Goal: Transaction & Acquisition: Purchase product/service

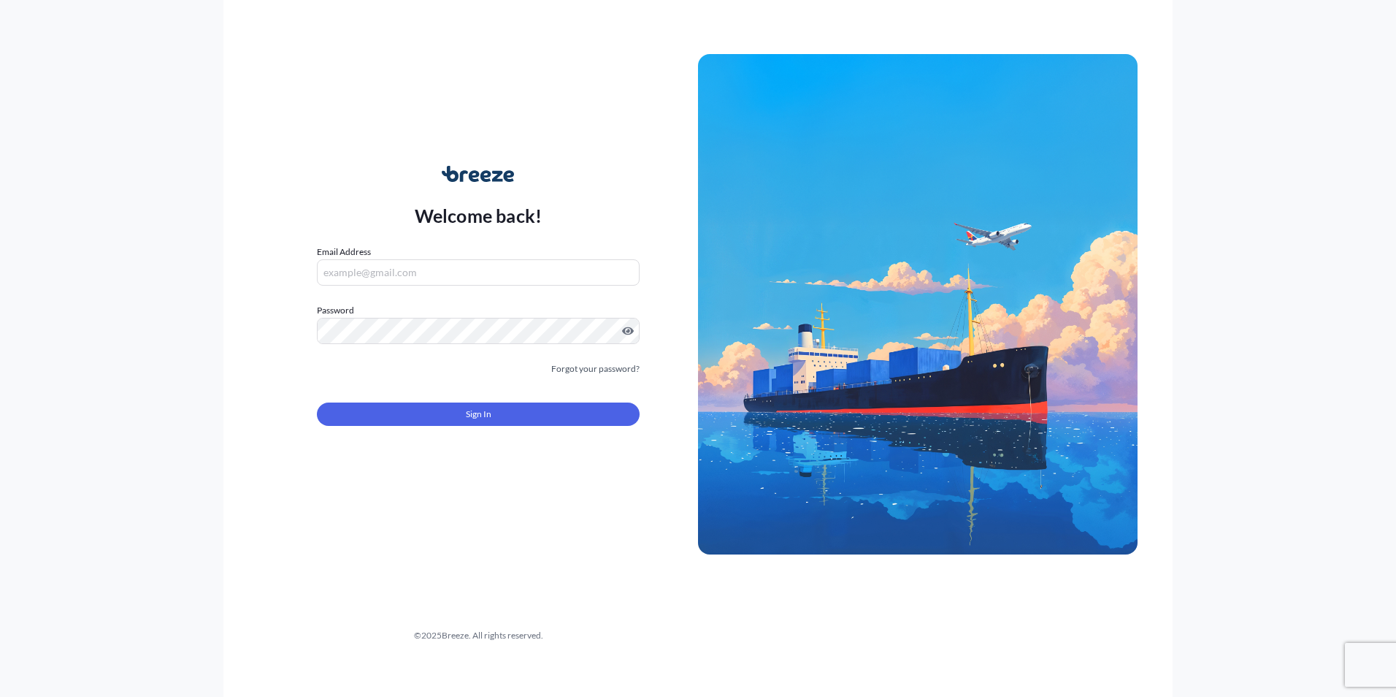
type input "[EMAIL_ADDRESS][DOMAIN_NAME]"
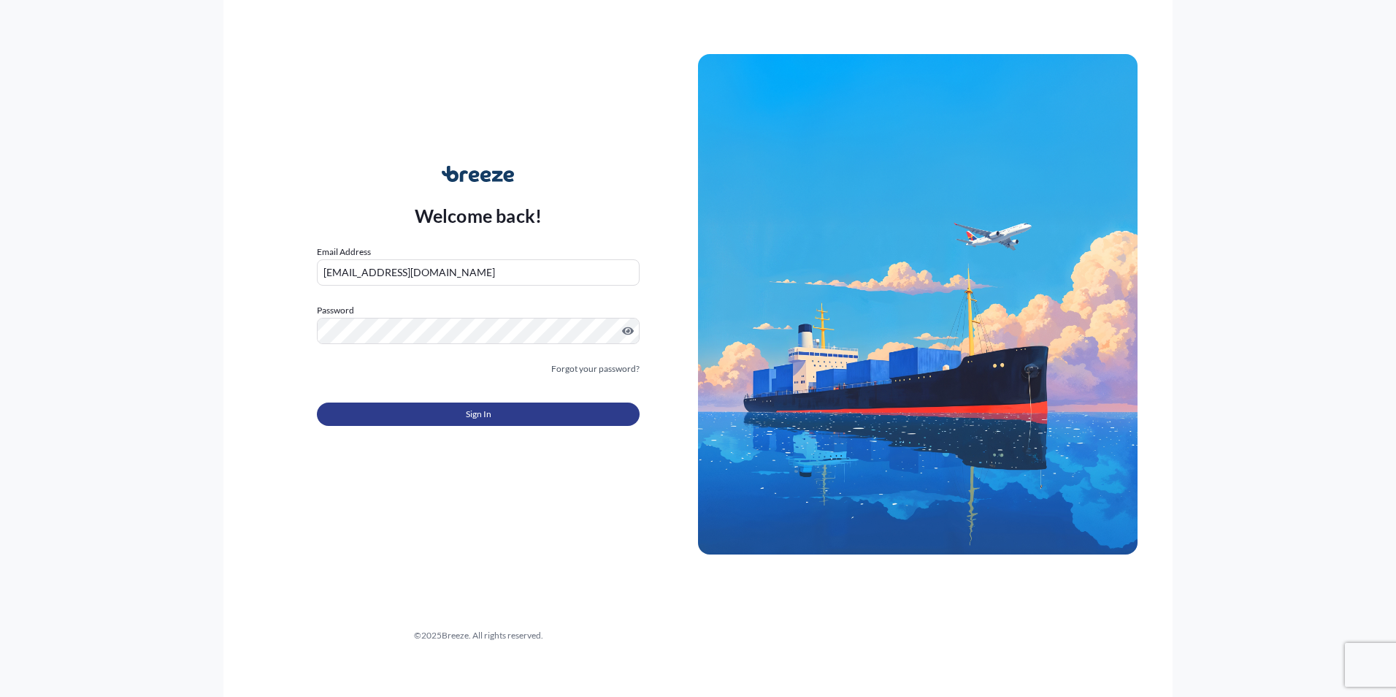
click at [414, 404] on button "Sign In" at bounding box center [478, 413] width 323 height 23
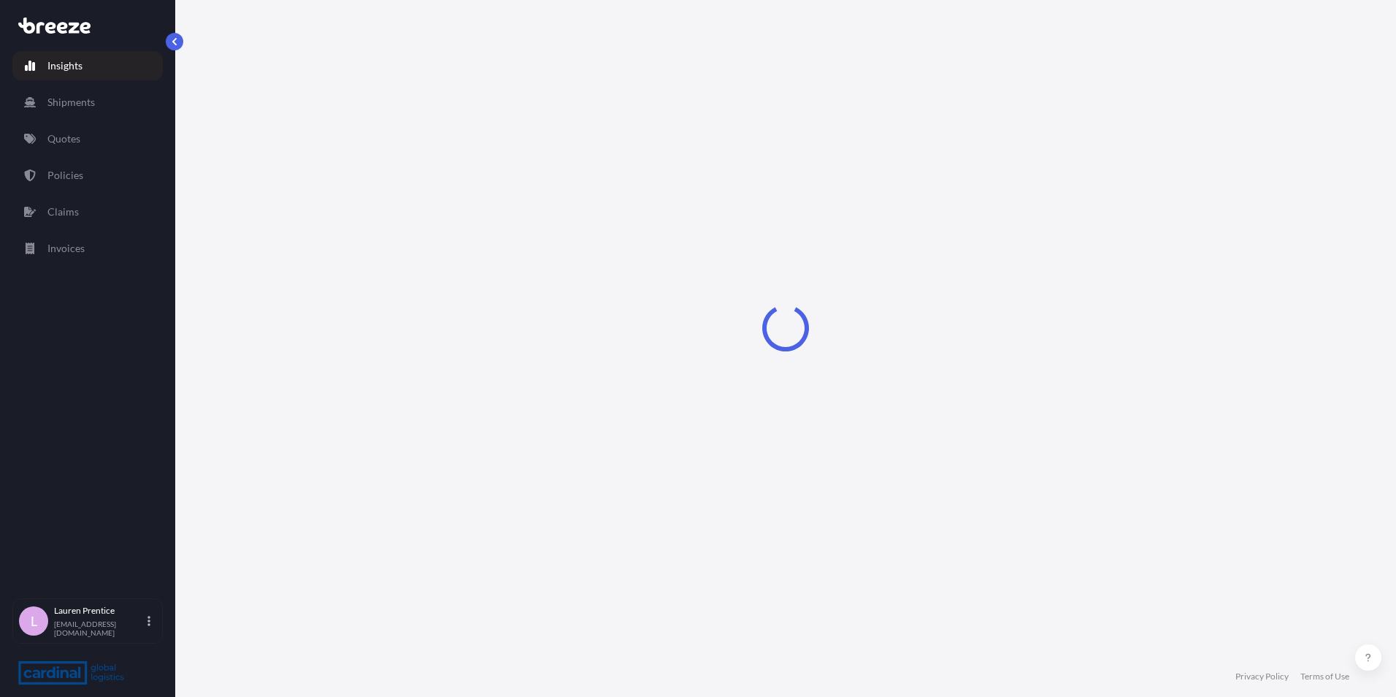
select select "2025"
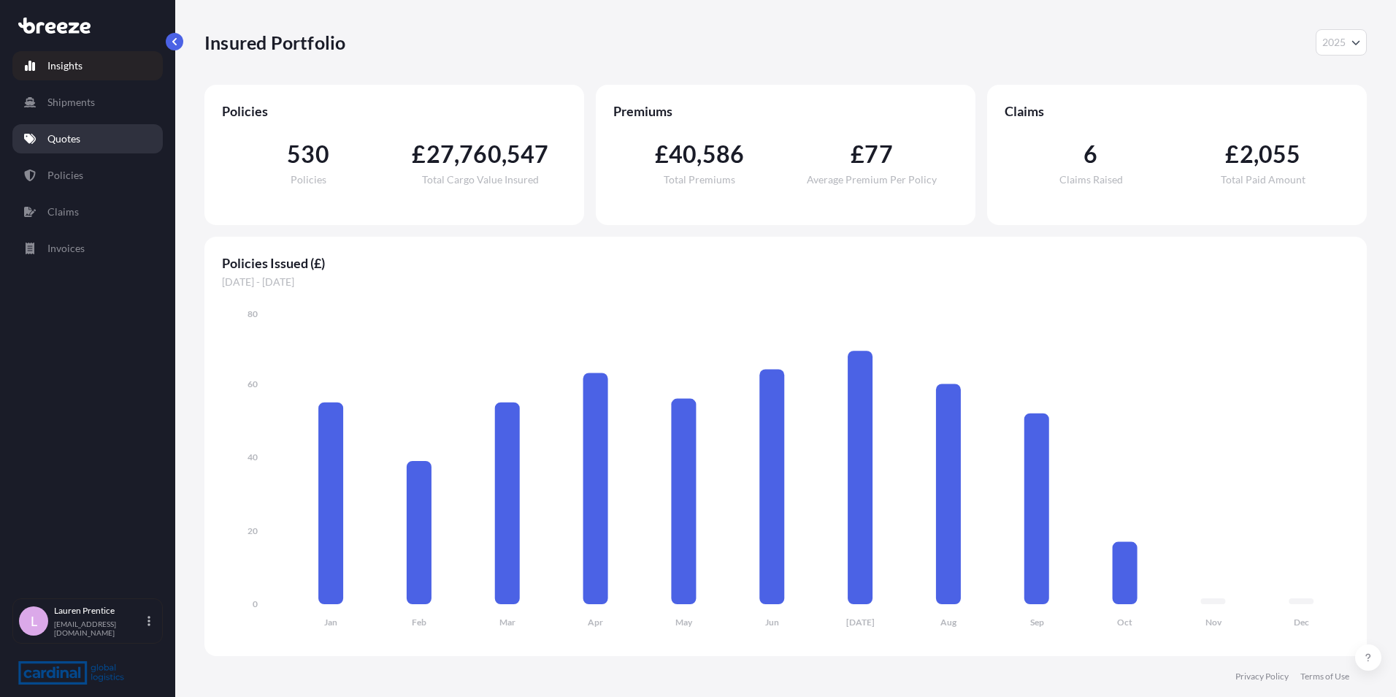
click at [48, 150] on link "Quotes" at bounding box center [87, 138] width 150 height 29
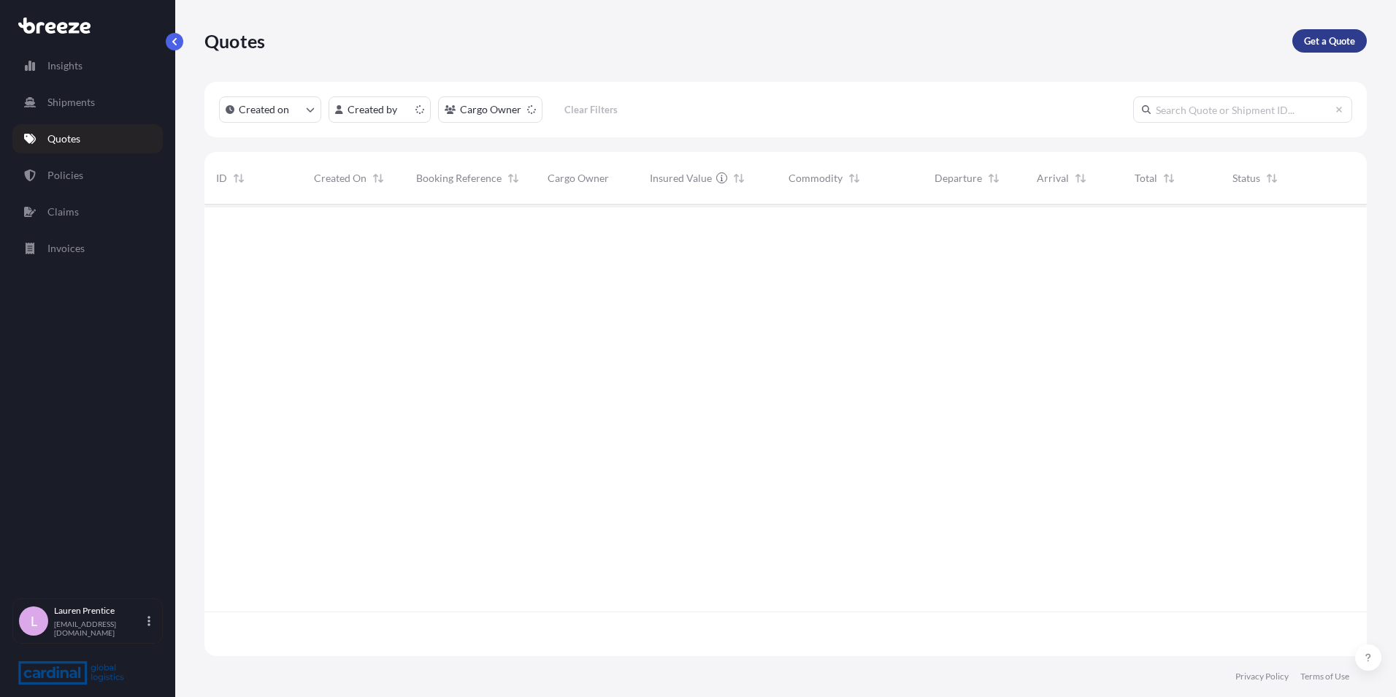
scroll to position [448, 1152]
click at [1325, 31] on link "Get a Quote" at bounding box center [1330, 40] width 74 height 23
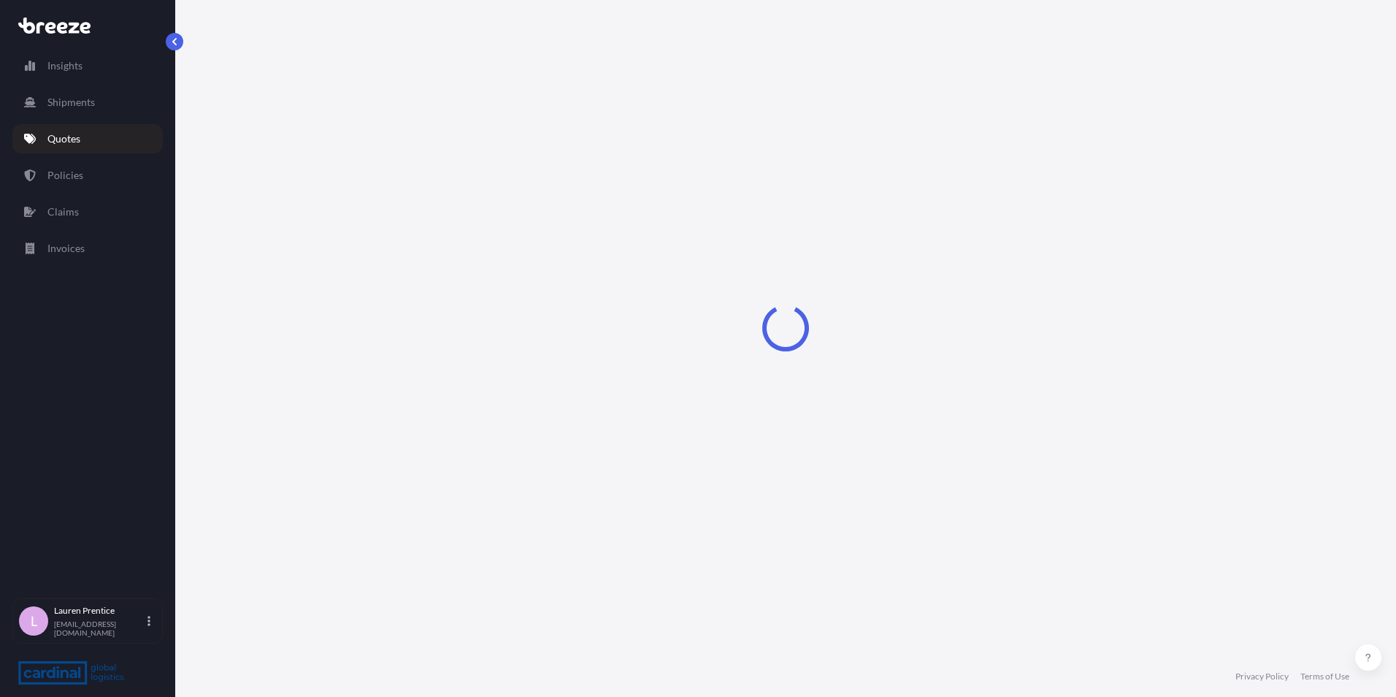
select select "Sea"
select select "1"
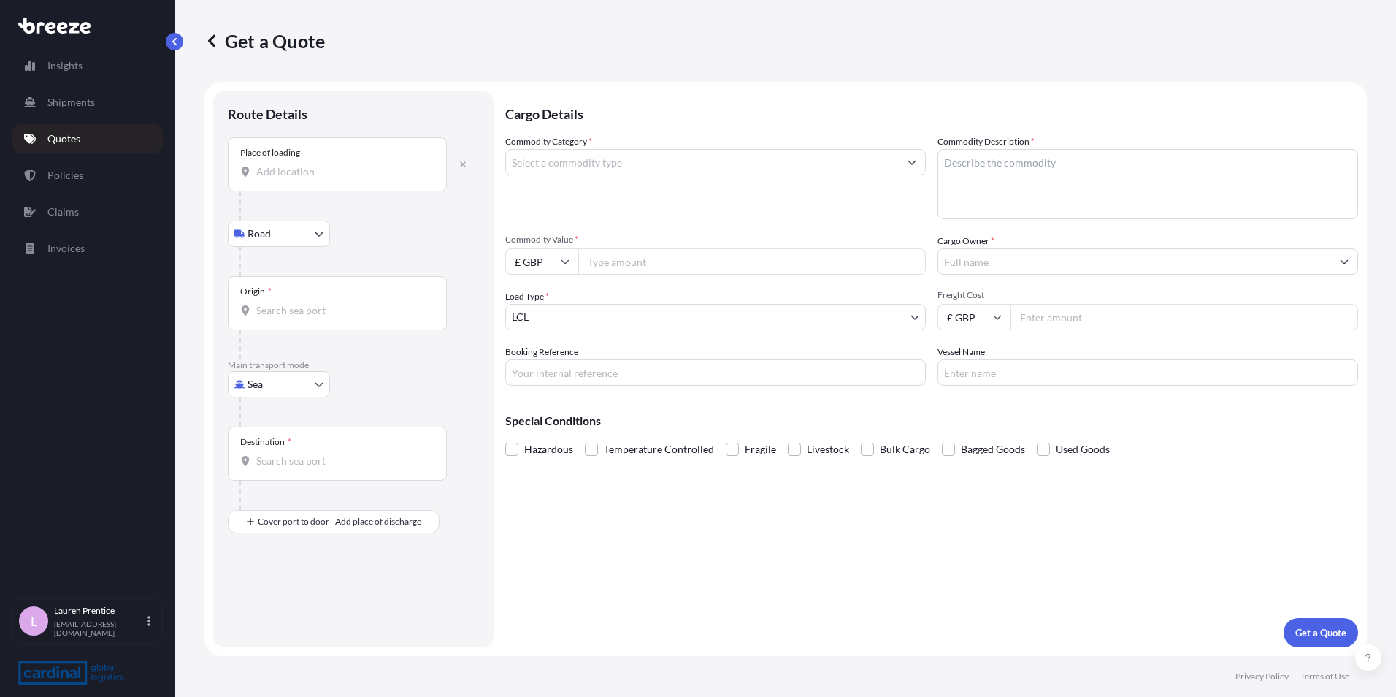
click at [299, 153] on div "Place of loading" at bounding box center [270, 153] width 60 height 12
click at [299, 164] on input "Place of loading" at bounding box center [342, 171] width 172 height 15
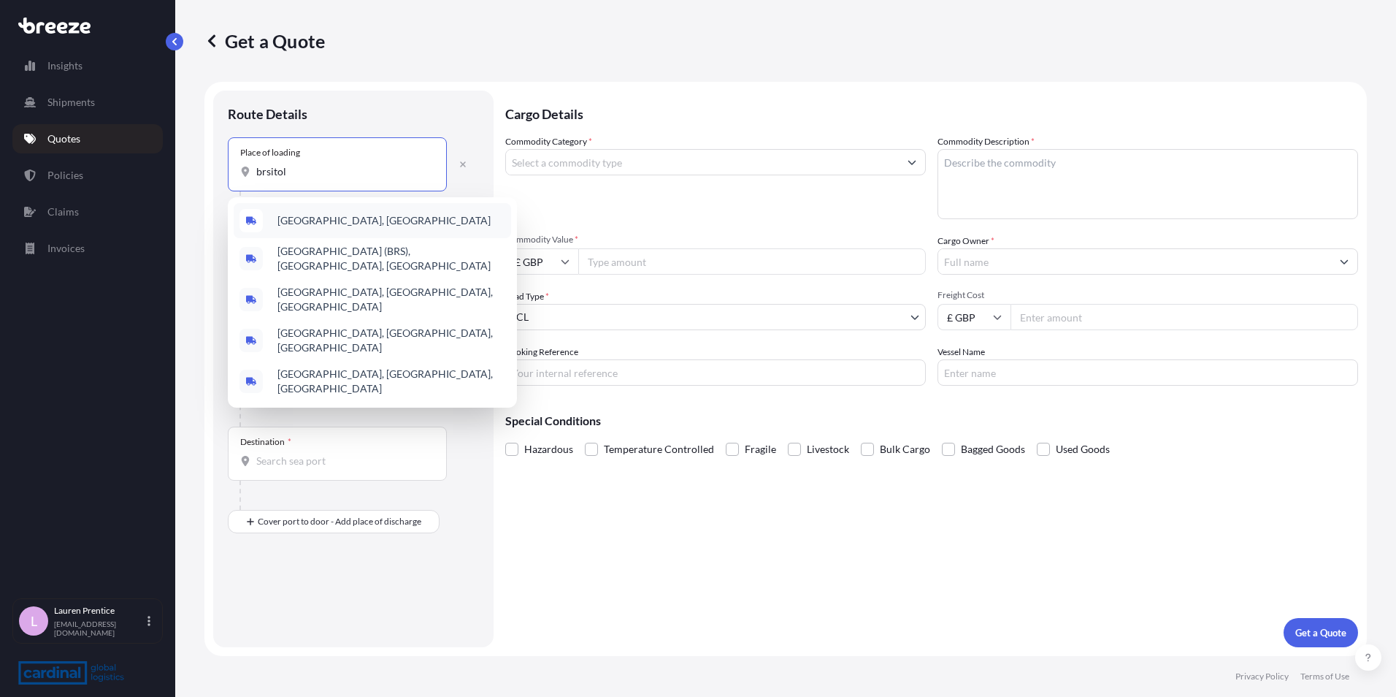
click at [305, 224] on span "[GEOGRAPHIC_DATA], [GEOGRAPHIC_DATA]" at bounding box center [384, 220] width 213 height 15
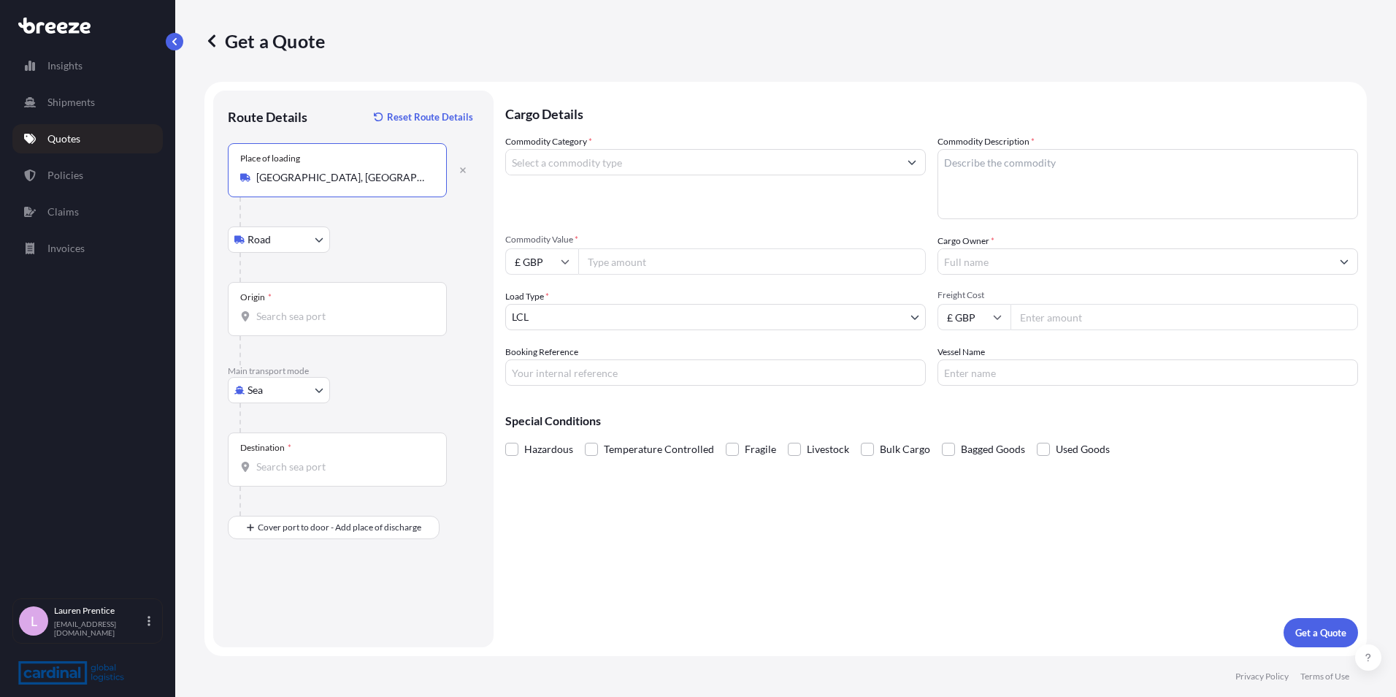
type input "[GEOGRAPHIC_DATA], [GEOGRAPHIC_DATA]"
click at [288, 317] on input "Origin *" at bounding box center [342, 316] width 172 height 15
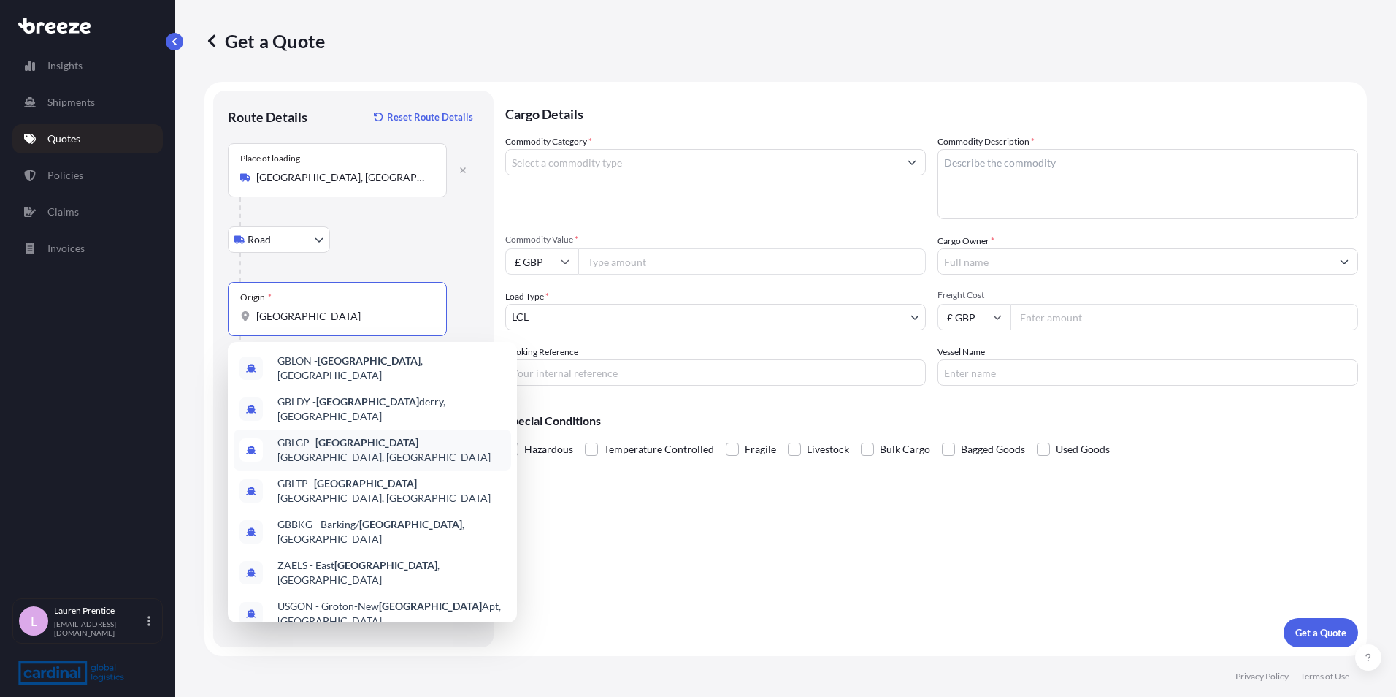
click at [419, 439] on span "GBLGP - [GEOGRAPHIC_DATA], [GEOGRAPHIC_DATA]" at bounding box center [392, 449] width 228 height 29
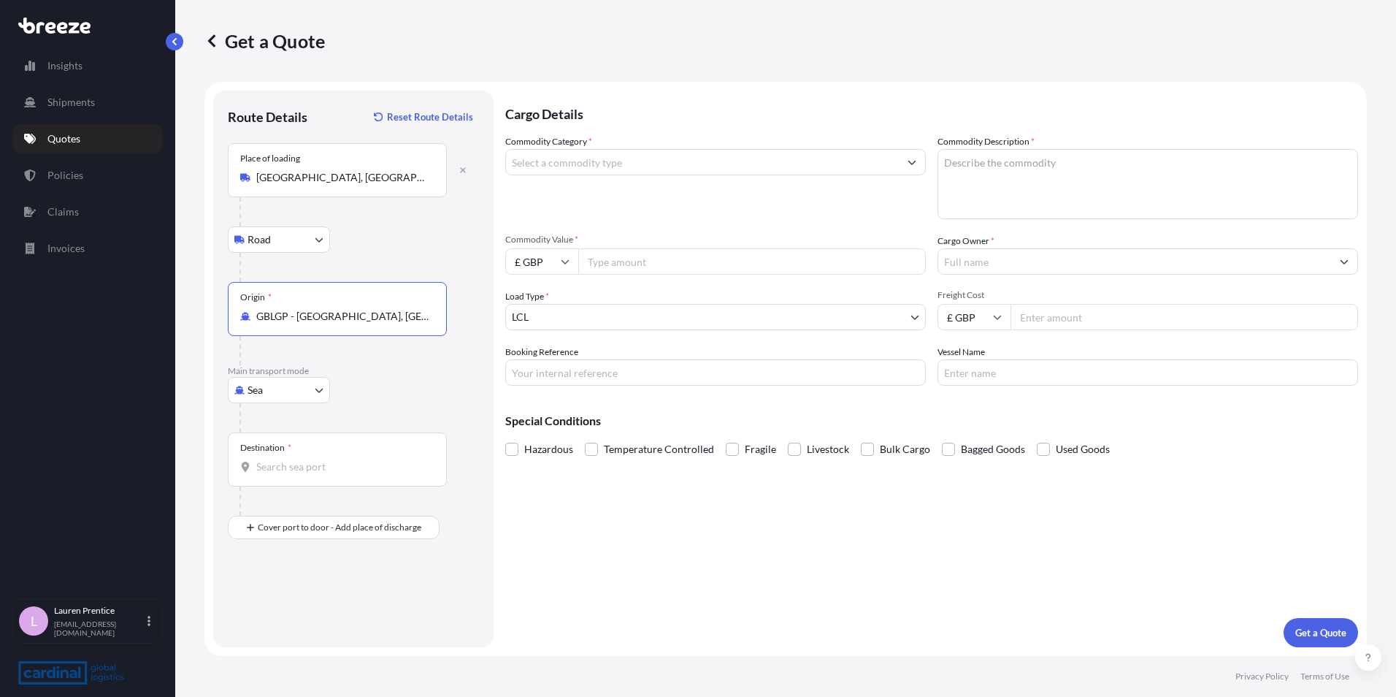
type input "GBLGP - [GEOGRAPHIC_DATA], [GEOGRAPHIC_DATA]"
click at [278, 472] on input "Destination *" at bounding box center [342, 466] width 172 height 15
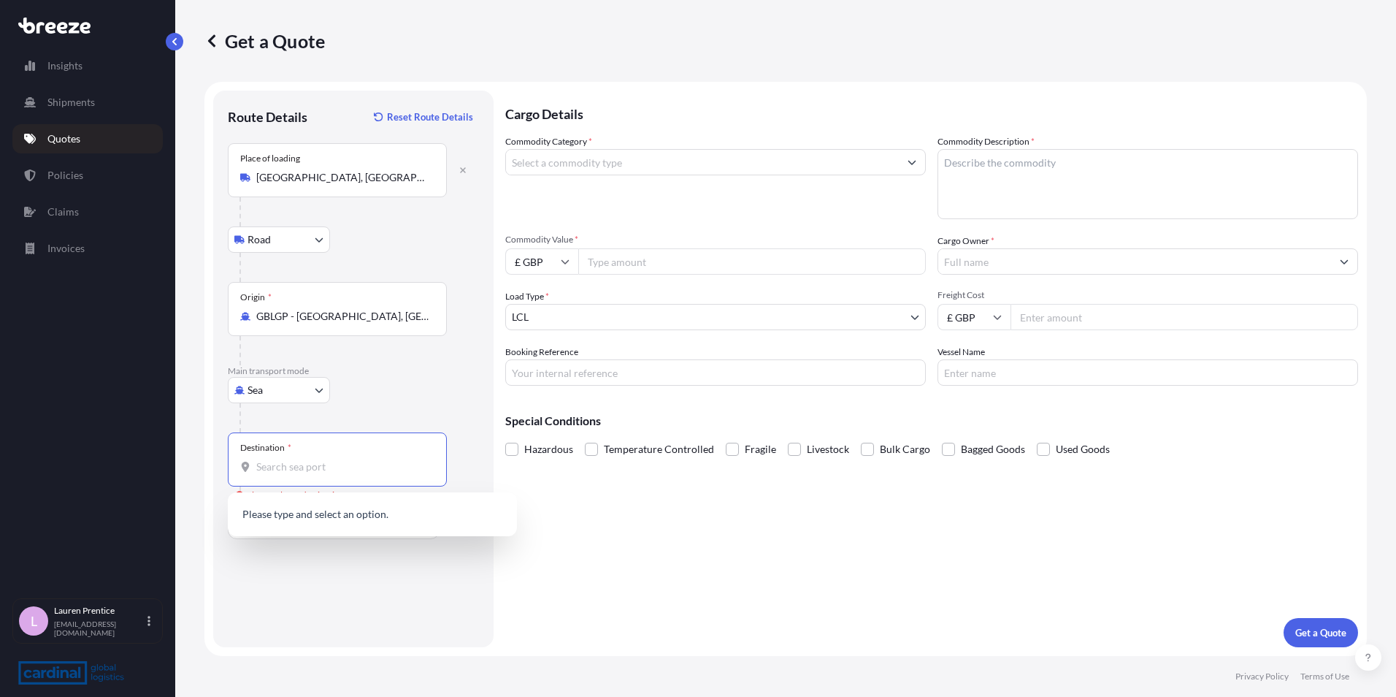
click at [292, 468] on input "Destination * Please select a destination" at bounding box center [342, 466] width 172 height 15
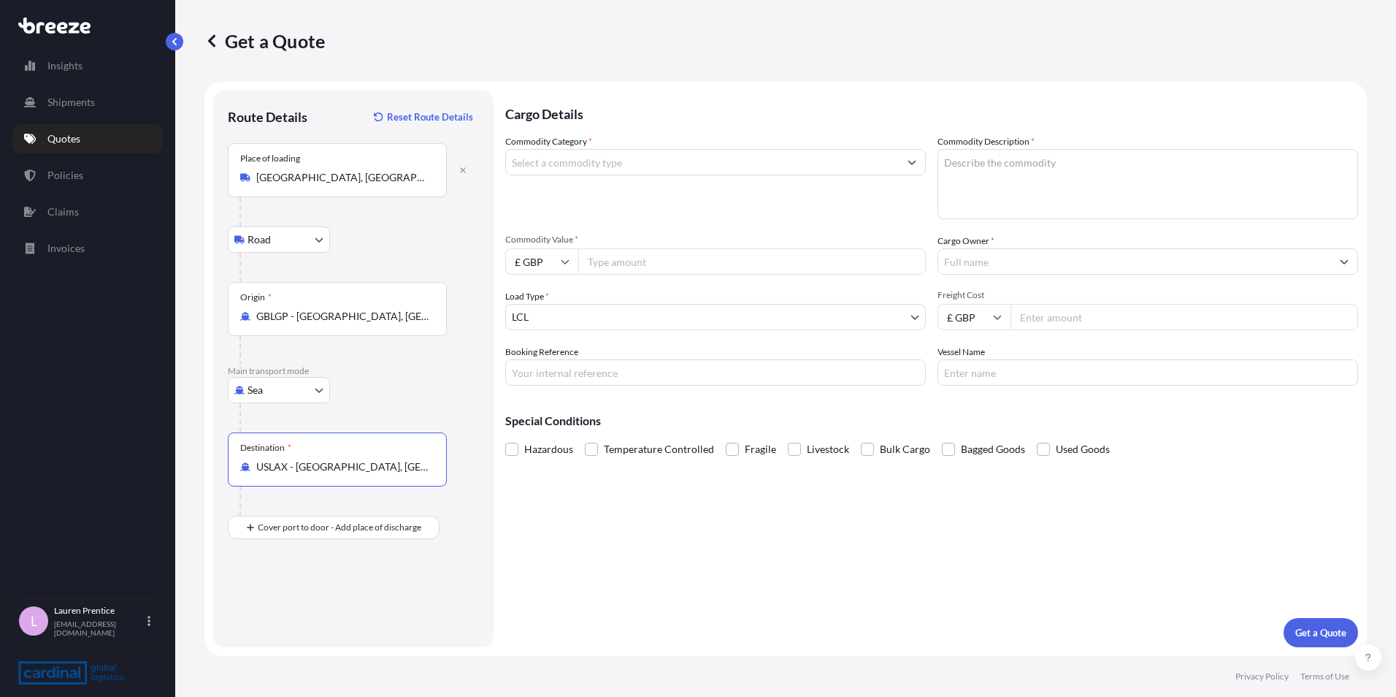
type input "USLAX - [GEOGRAPHIC_DATA], [GEOGRAPHIC_DATA]"
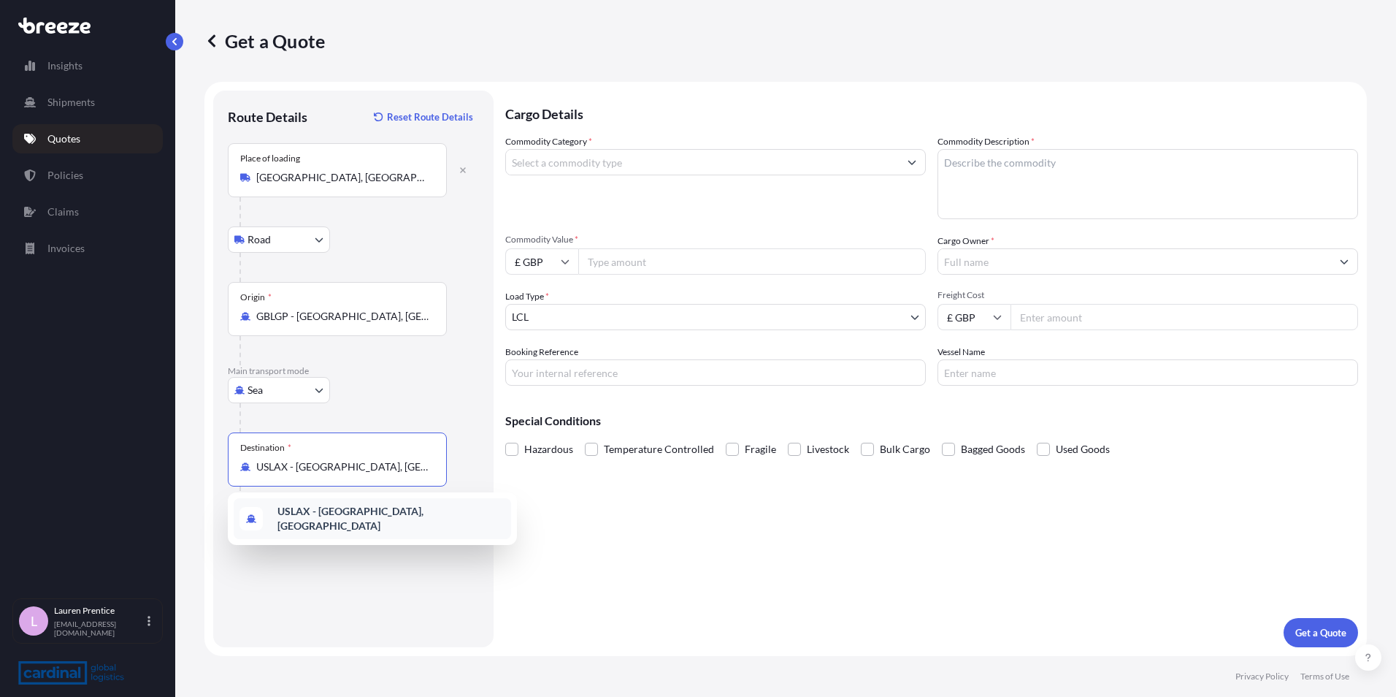
click at [314, 510] on b "USLAX - [GEOGRAPHIC_DATA], [GEOGRAPHIC_DATA]" at bounding box center [351, 518] width 146 height 27
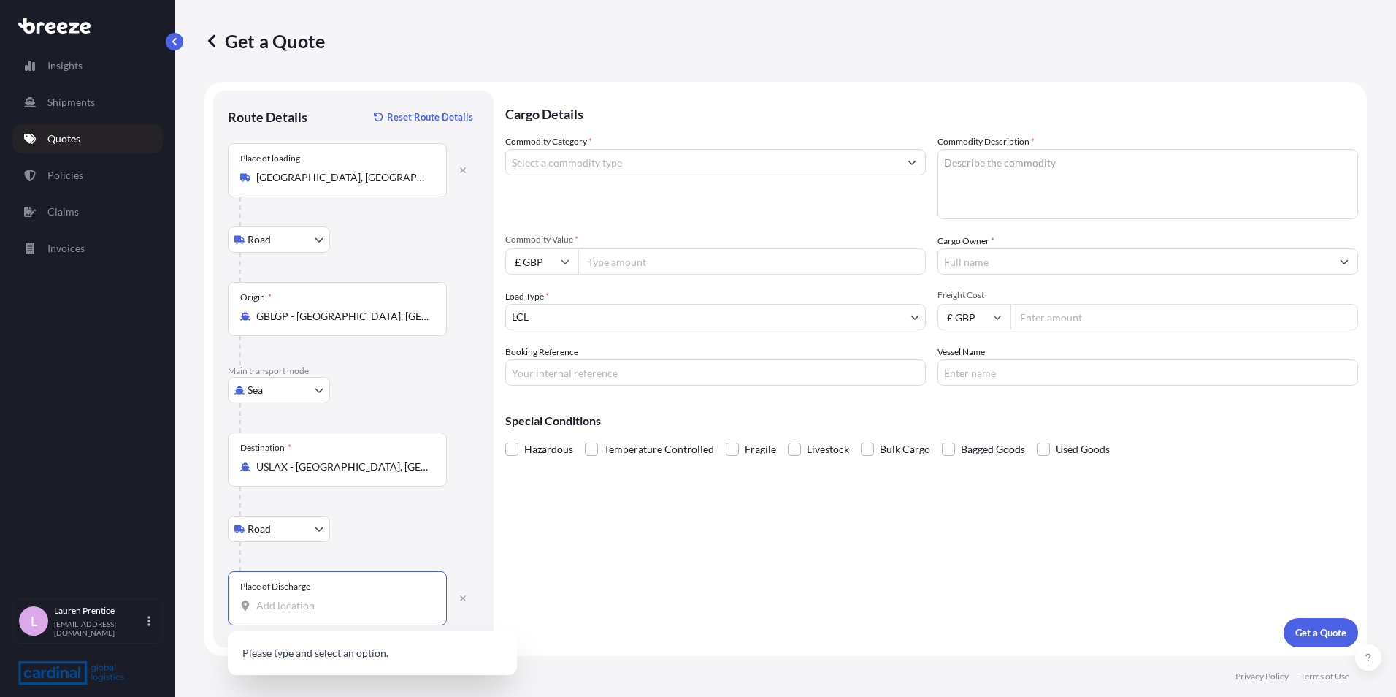
click at [271, 602] on input "Place of Discharge" at bounding box center [342, 605] width 172 height 15
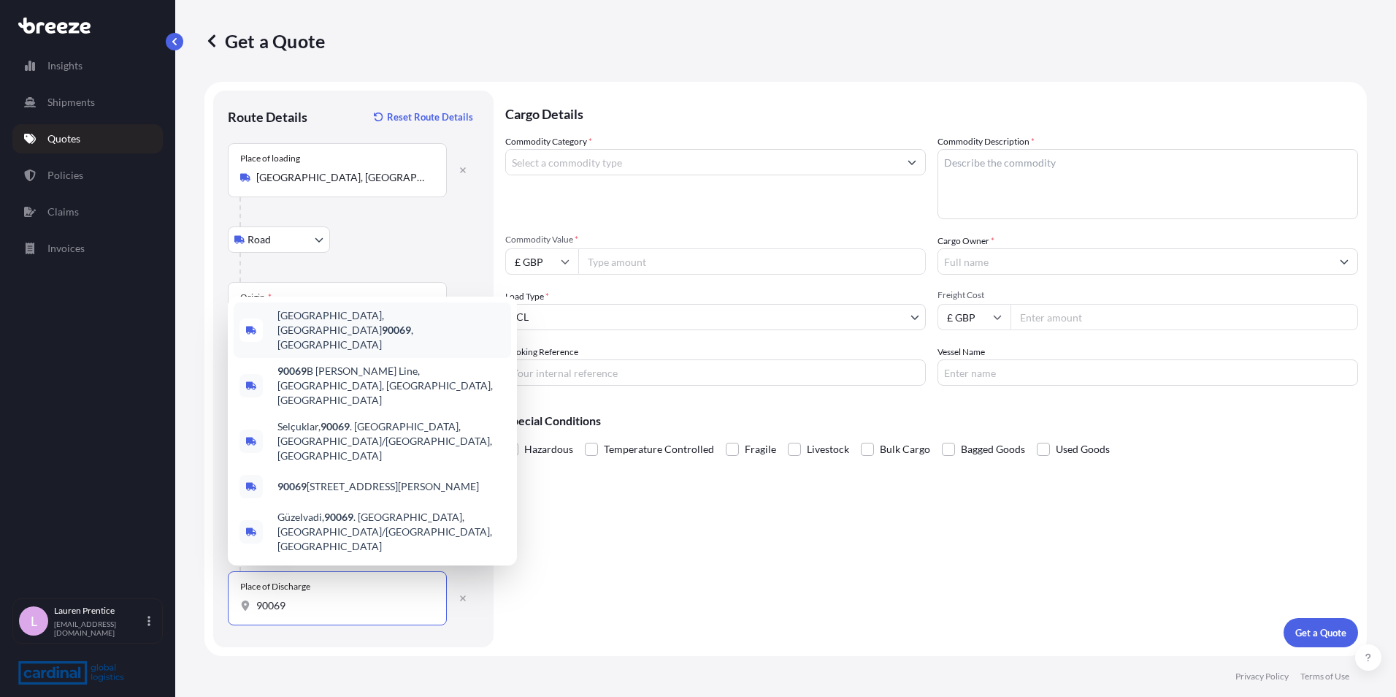
click at [445, 358] on div "[GEOGRAPHIC_DATA] , [GEOGRAPHIC_DATA]" at bounding box center [373, 330] width 278 height 56
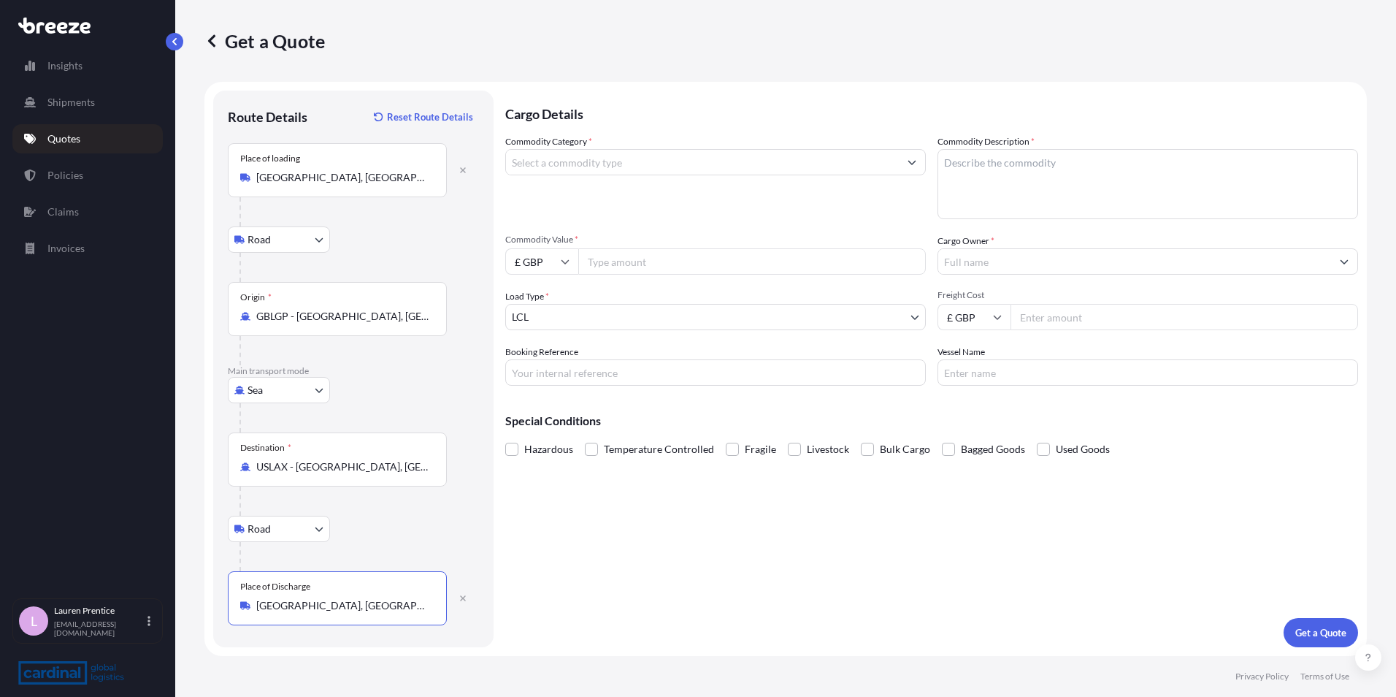
type input "[GEOGRAPHIC_DATA], [GEOGRAPHIC_DATA]"
click at [568, 160] on input "Commodity Category *" at bounding box center [702, 162] width 393 height 26
click at [597, 161] on input "Commodity Category *" at bounding box center [702, 162] width 393 height 26
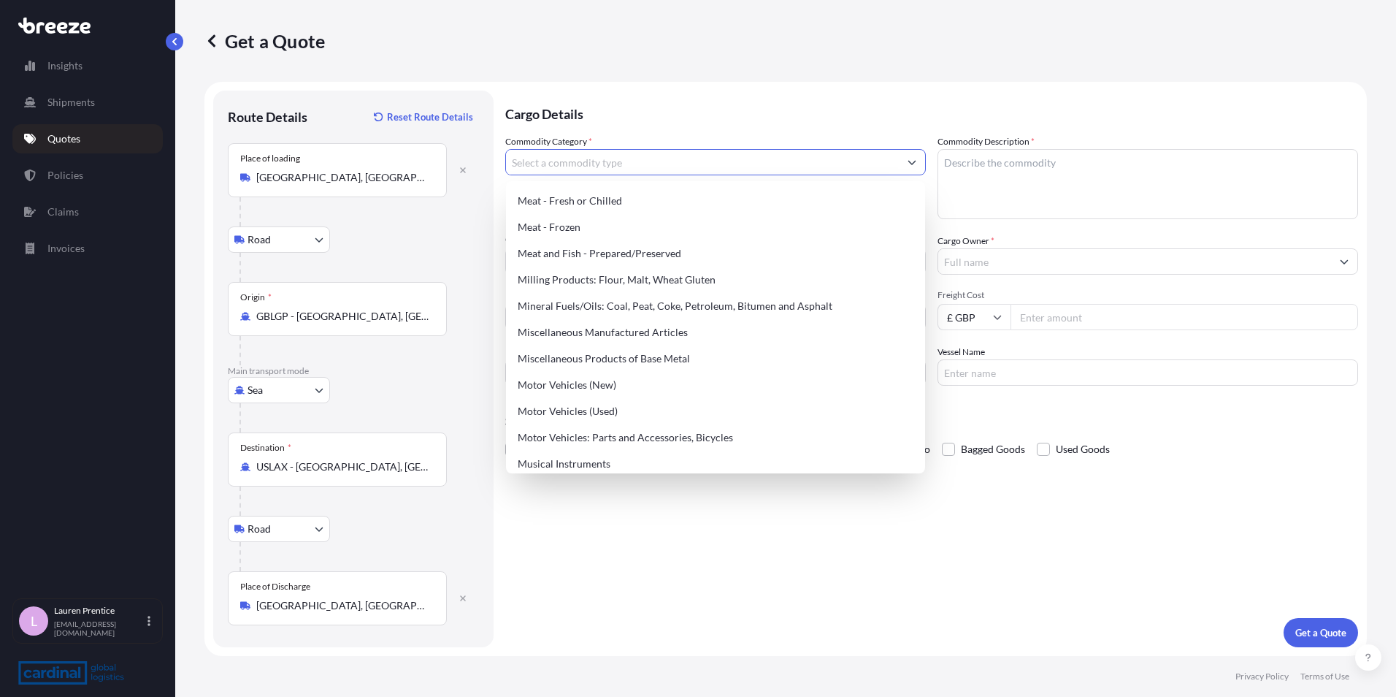
scroll to position [1972, 0]
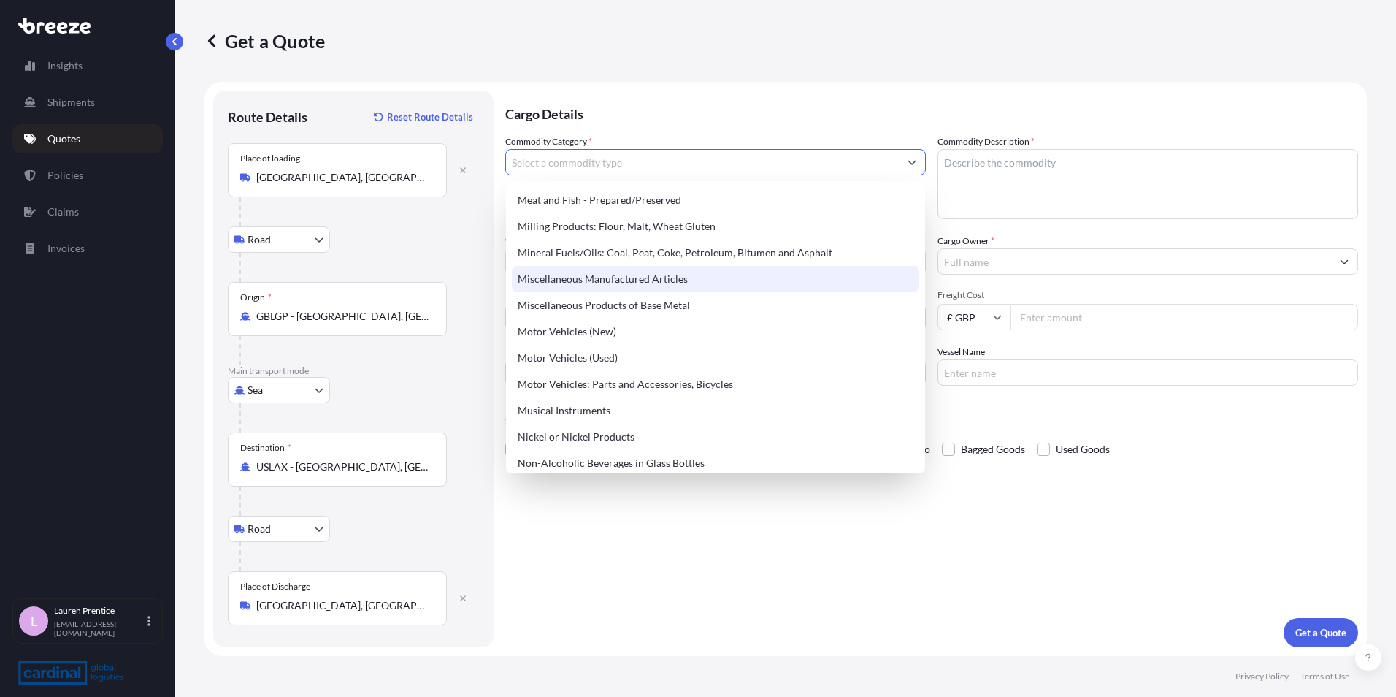
click at [637, 271] on div "Miscellaneous Manufactured Articles" at bounding box center [715, 279] width 407 height 26
type input "Miscellaneous Manufactured Articles"
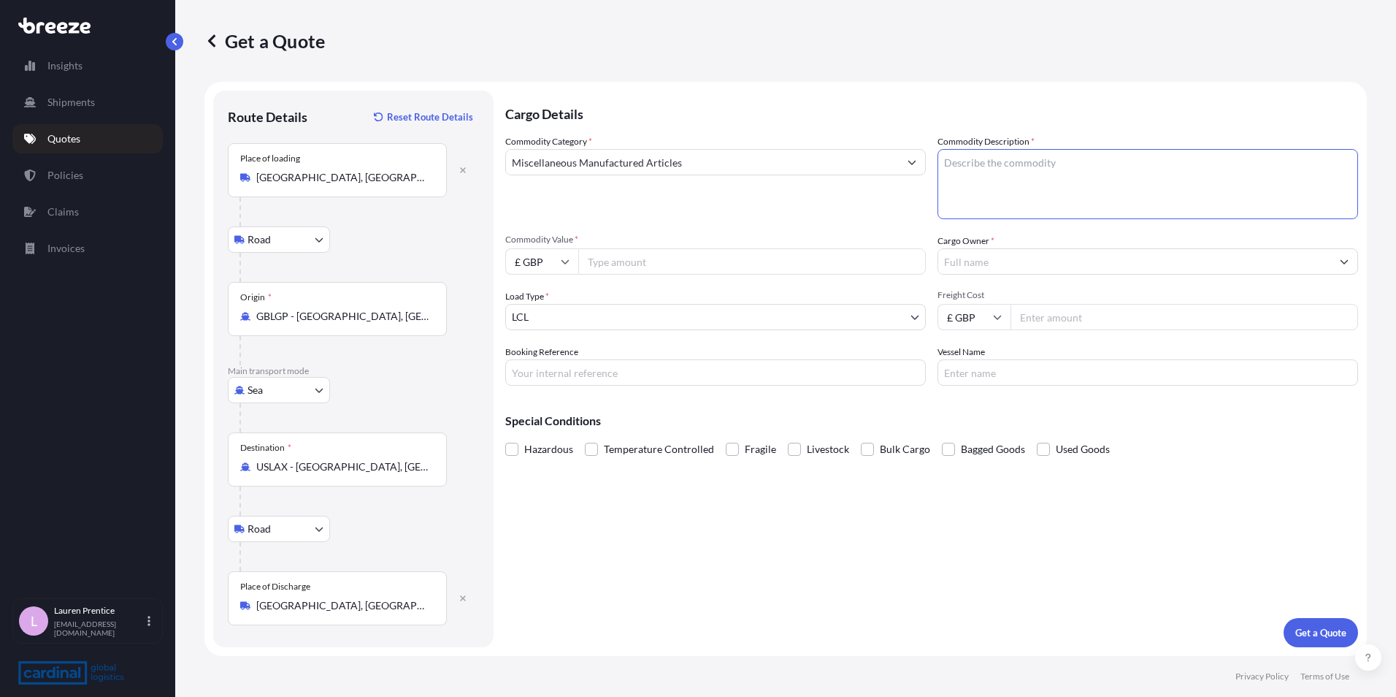
click at [991, 165] on textarea "Commodity Description *" at bounding box center [1148, 184] width 421 height 70
type textarea "fak"
click at [556, 376] on input "Booking Reference" at bounding box center [715, 372] width 421 height 26
type input "delamode"
click at [1017, 259] on input "Cargo Owner *" at bounding box center [1134, 261] width 393 height 26
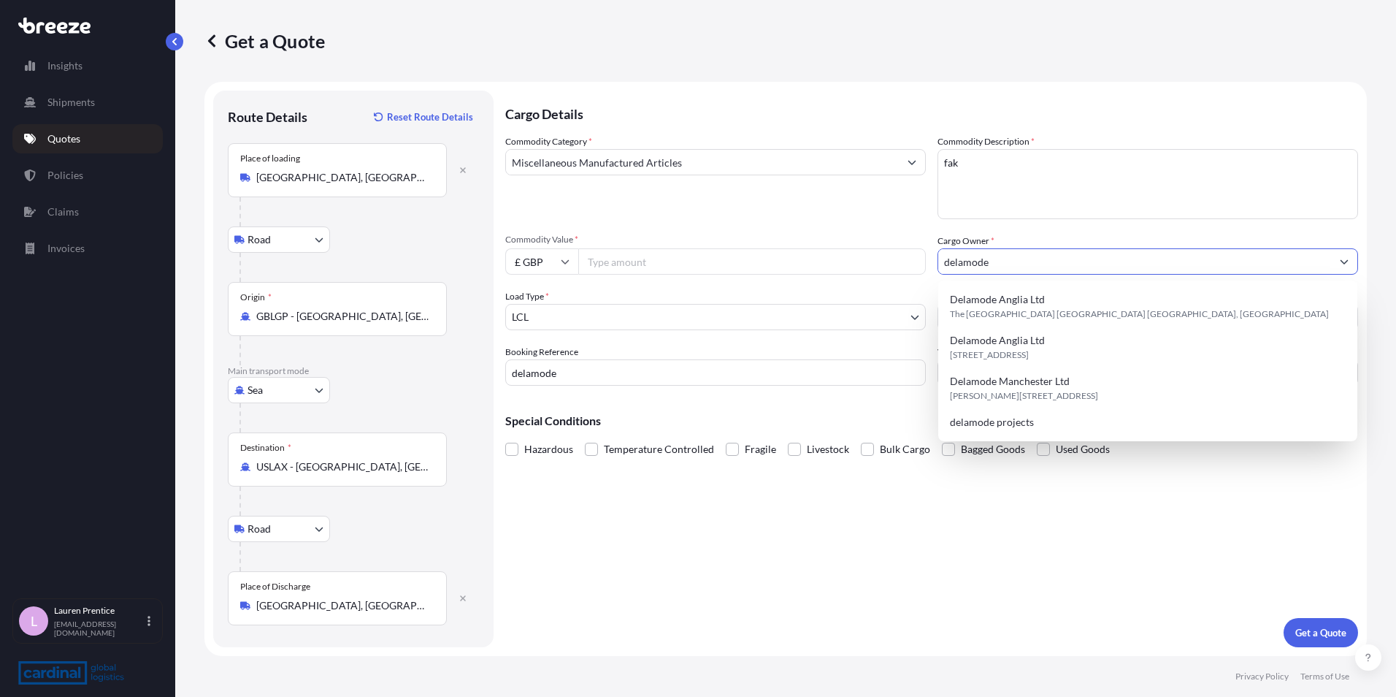
type input "delamode"
click at [614, 259] on input "Commodity Value *" at bounding box center [752, 261] width 348 height 26
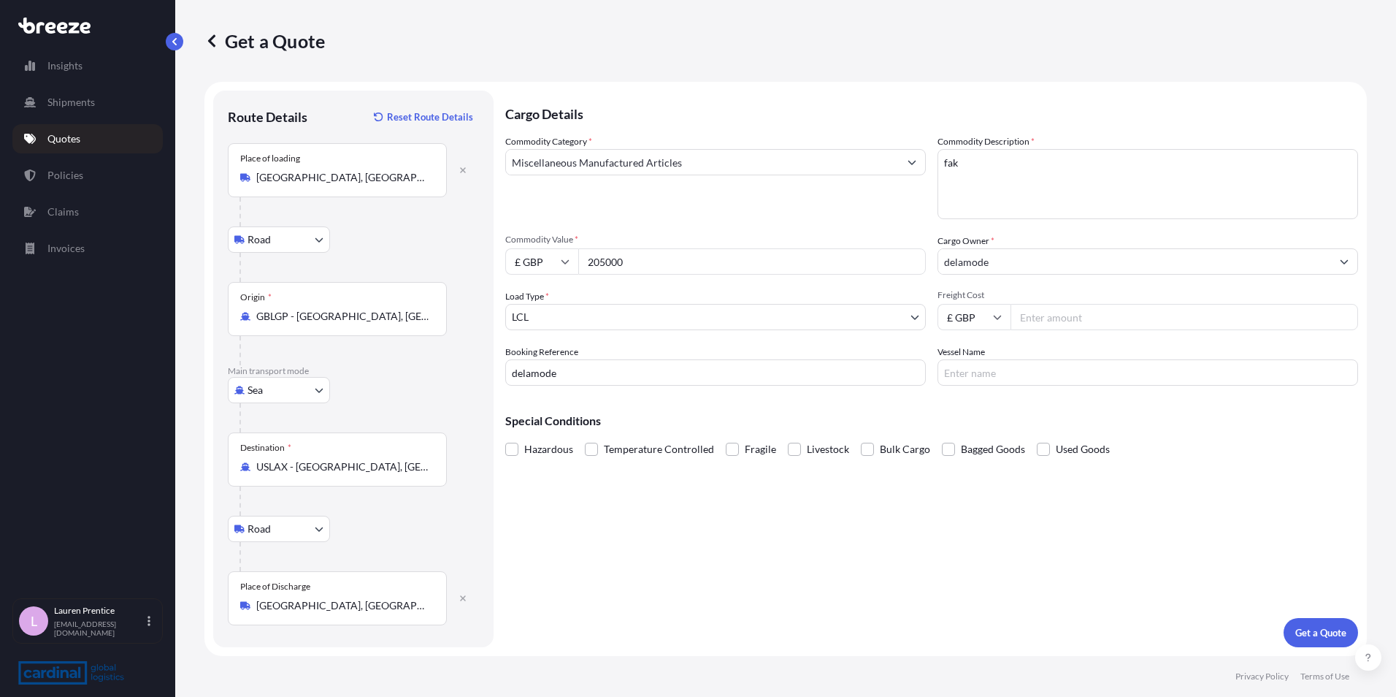
click at [1068, 320] on input "Freight Cost" at bounding box center [1185, 317] width 348 height 26
click at [653, 262] on input "205000" at bounding box center [752, 261] width 348 height 26
type input "205000.00"
click at [1026, 315] on input "Freight Cost" at bounding box center [1185, 317] width 348 height 26
type input "2"
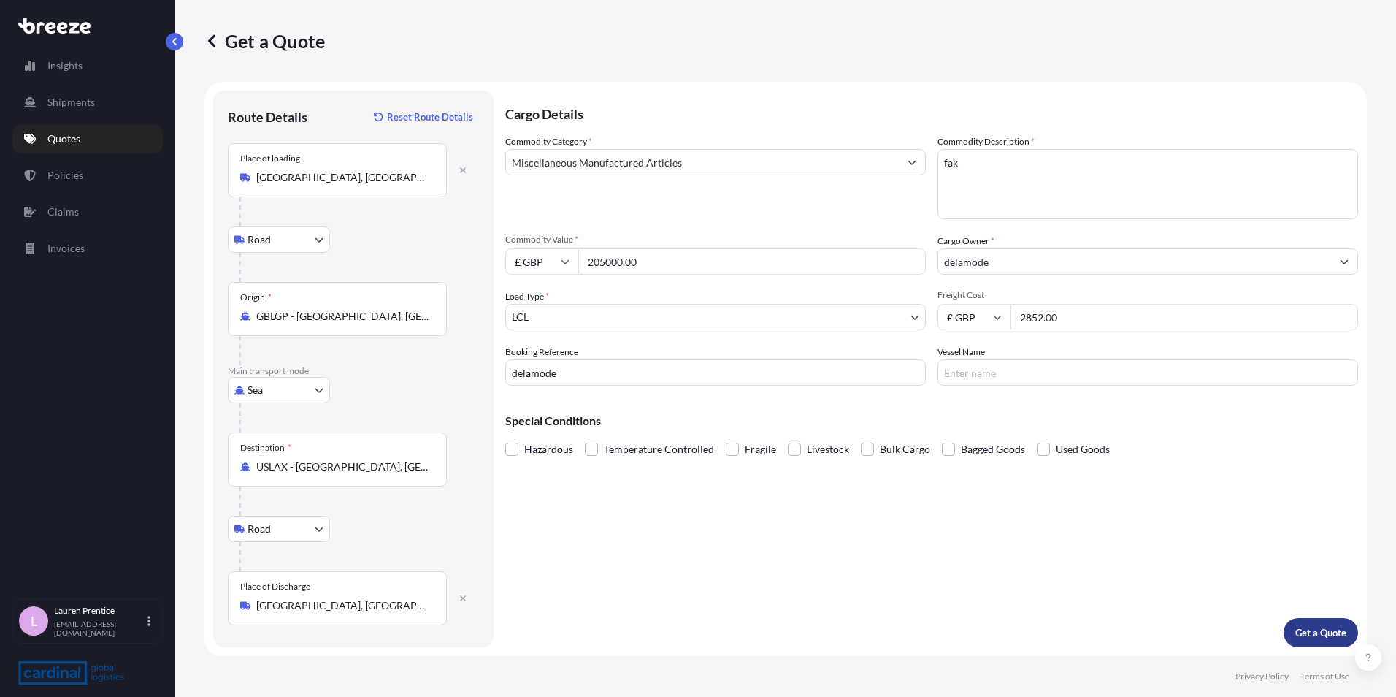
type input "2852.00"
click at [1301, 626] on button "Get a Quote" at bounding box center [1321, 632] width 74 height 29
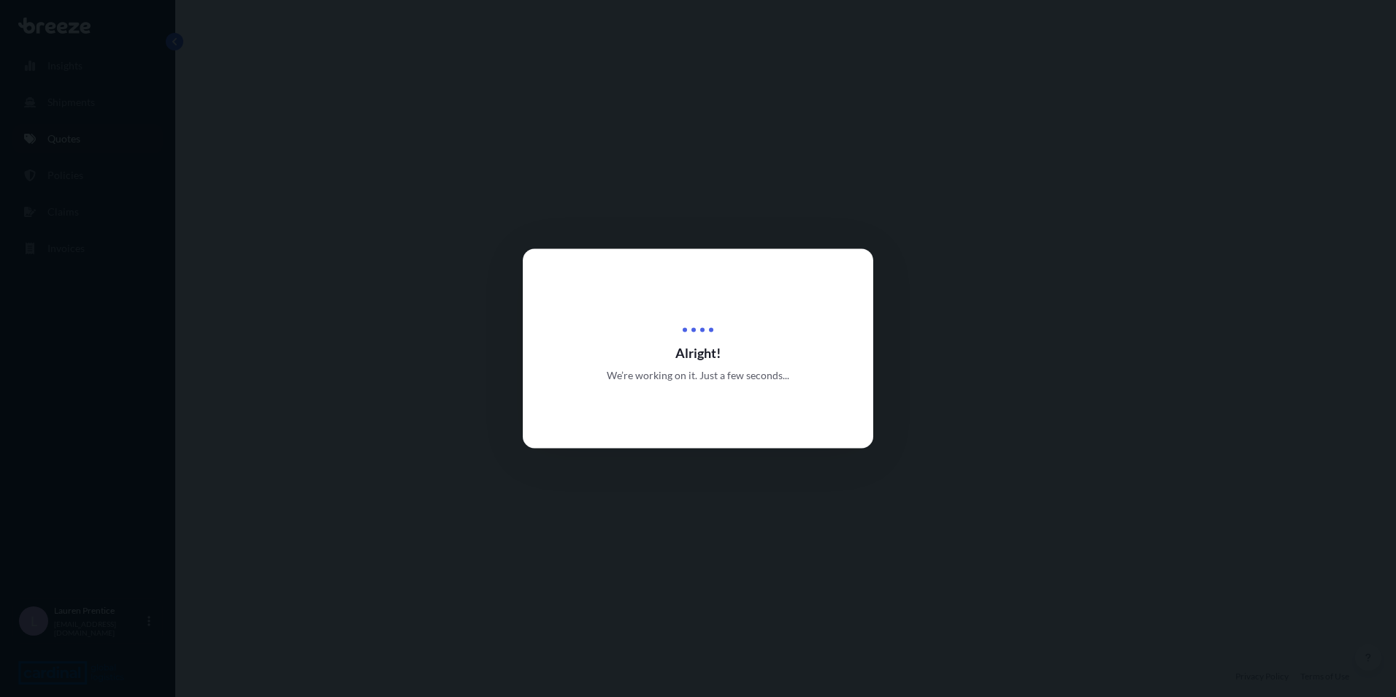
select select "Road"
select select "Sea"
select select "Road"
select select "1"
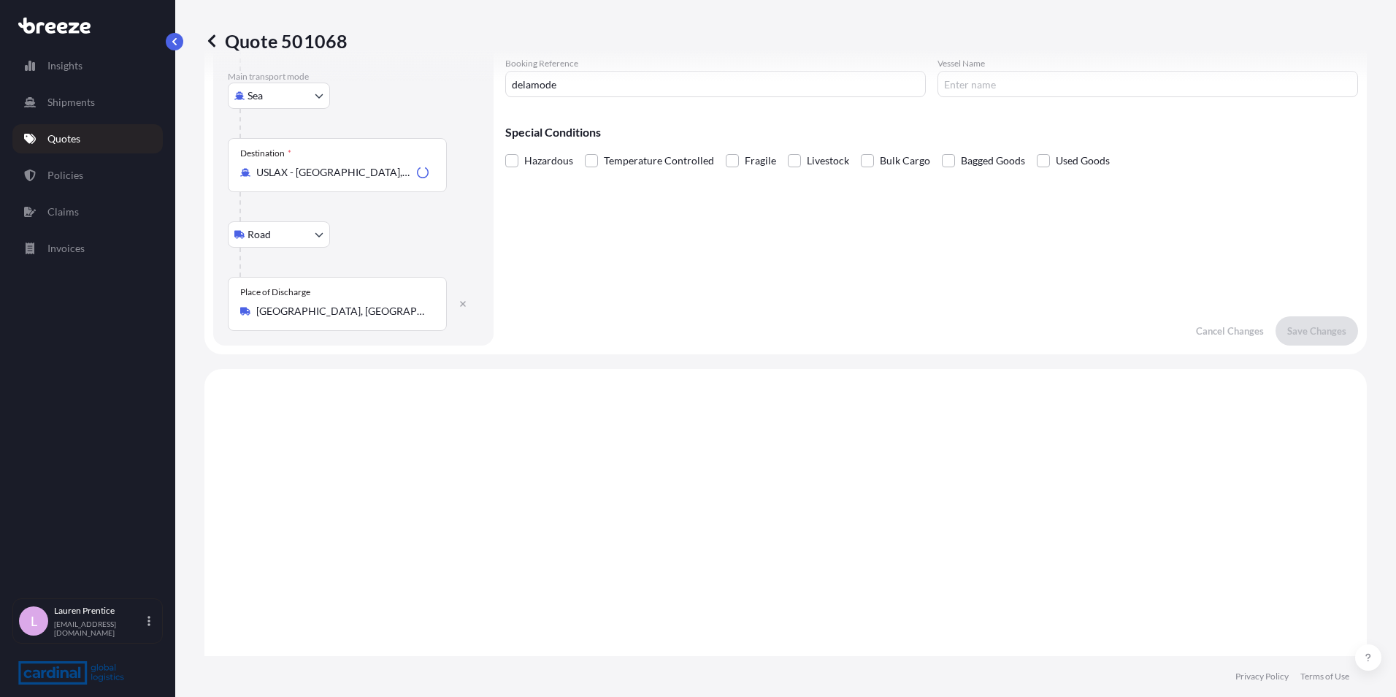
scroll to position [584, 0]
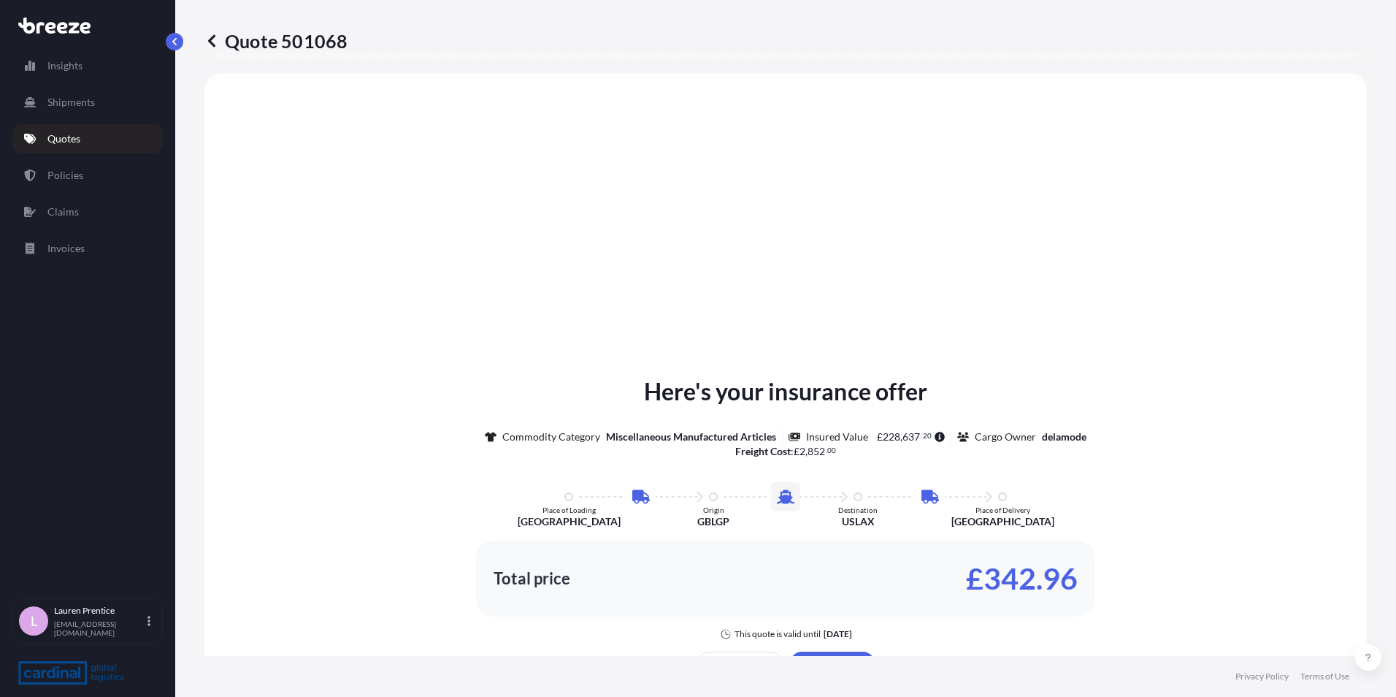
click at [213, 45] on icon at bounding box center [211, 40] width 7 height 12
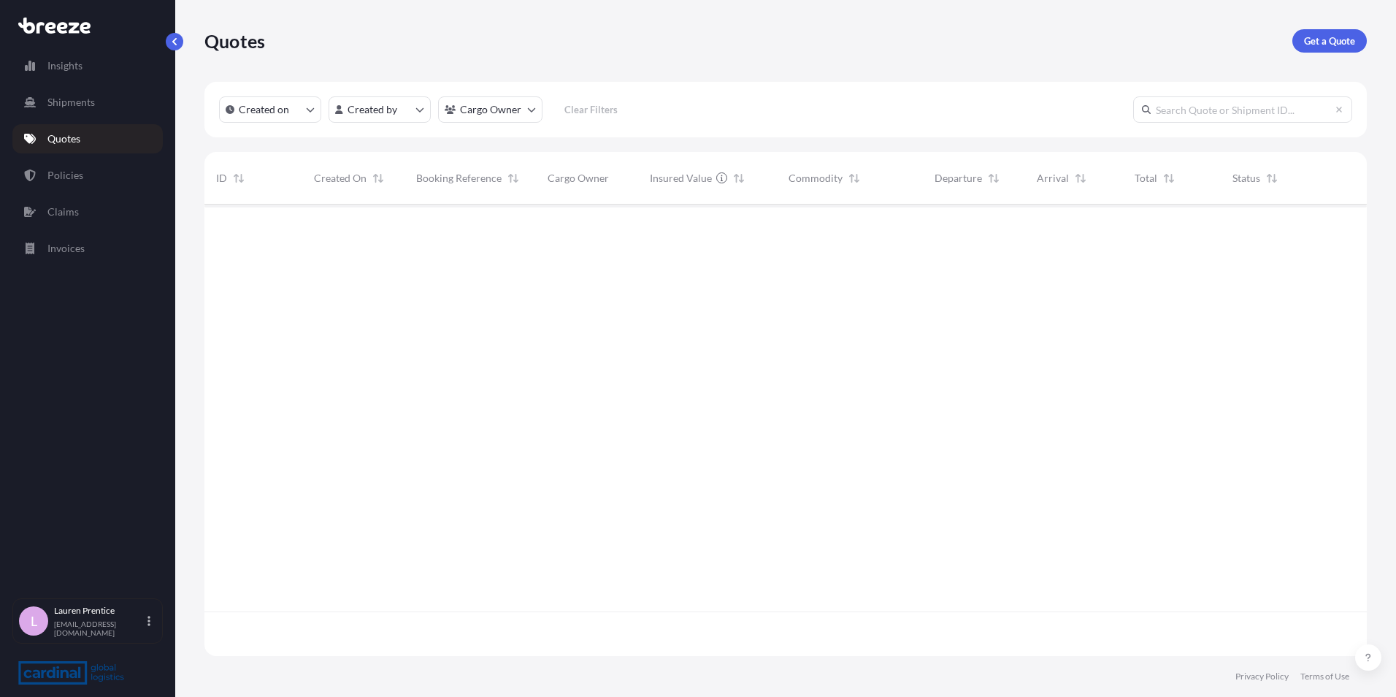
scroll to position [448, 1152]
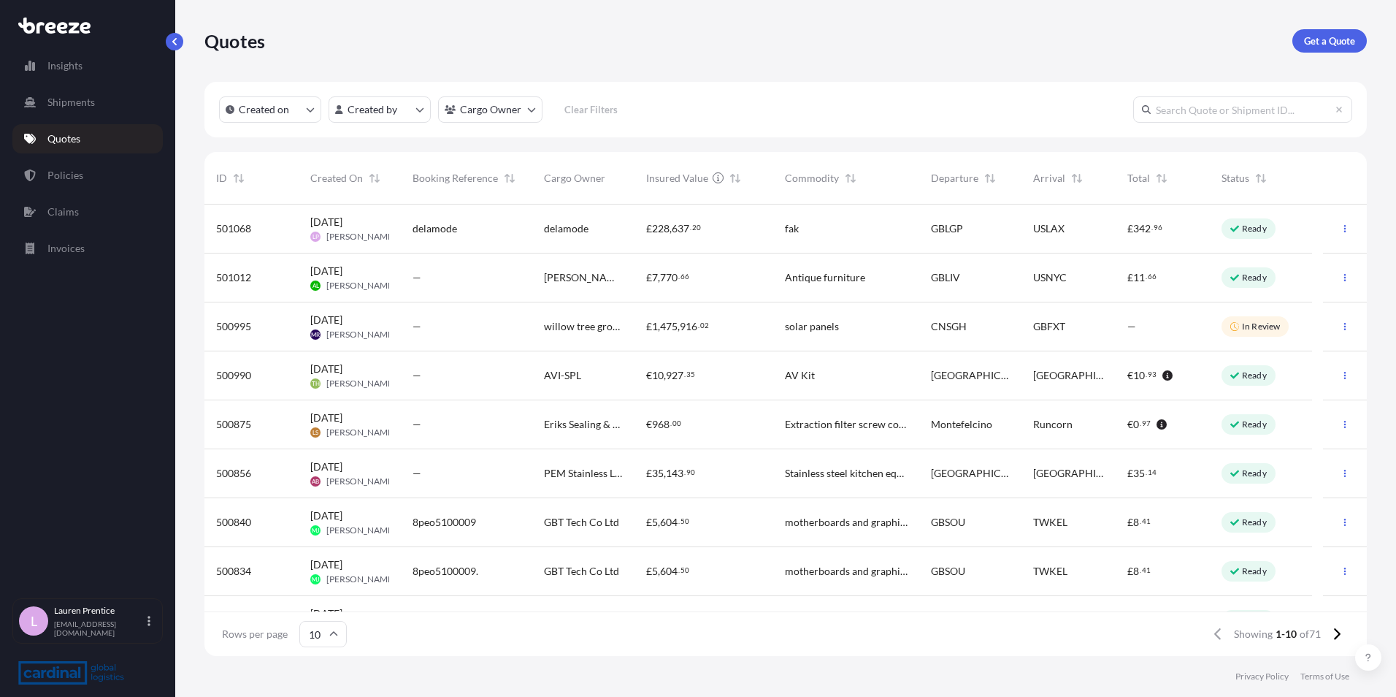
click at [1086, 238] on div "USLAX" at bounding box center [1069, 228] width 94 height 49
select select "Road"
select select "Sea"
select select "Road"
select select "1"
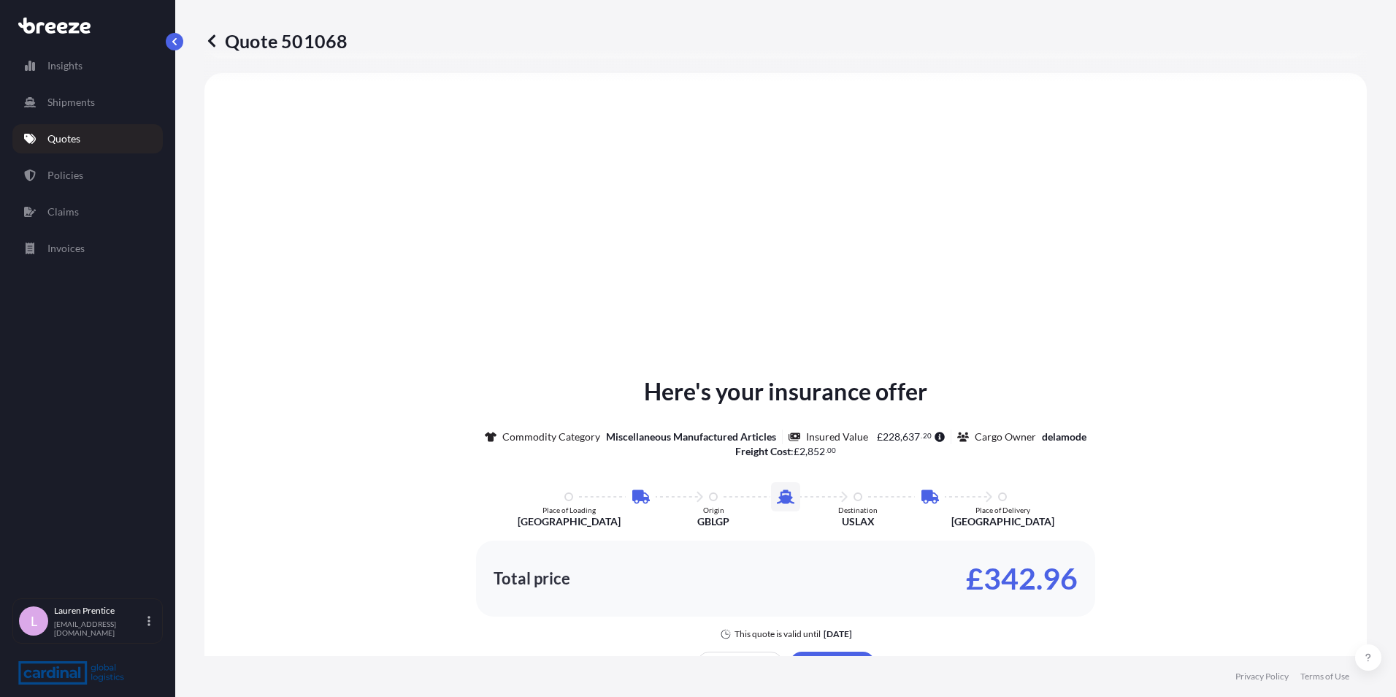
scroll to position [949, 0]
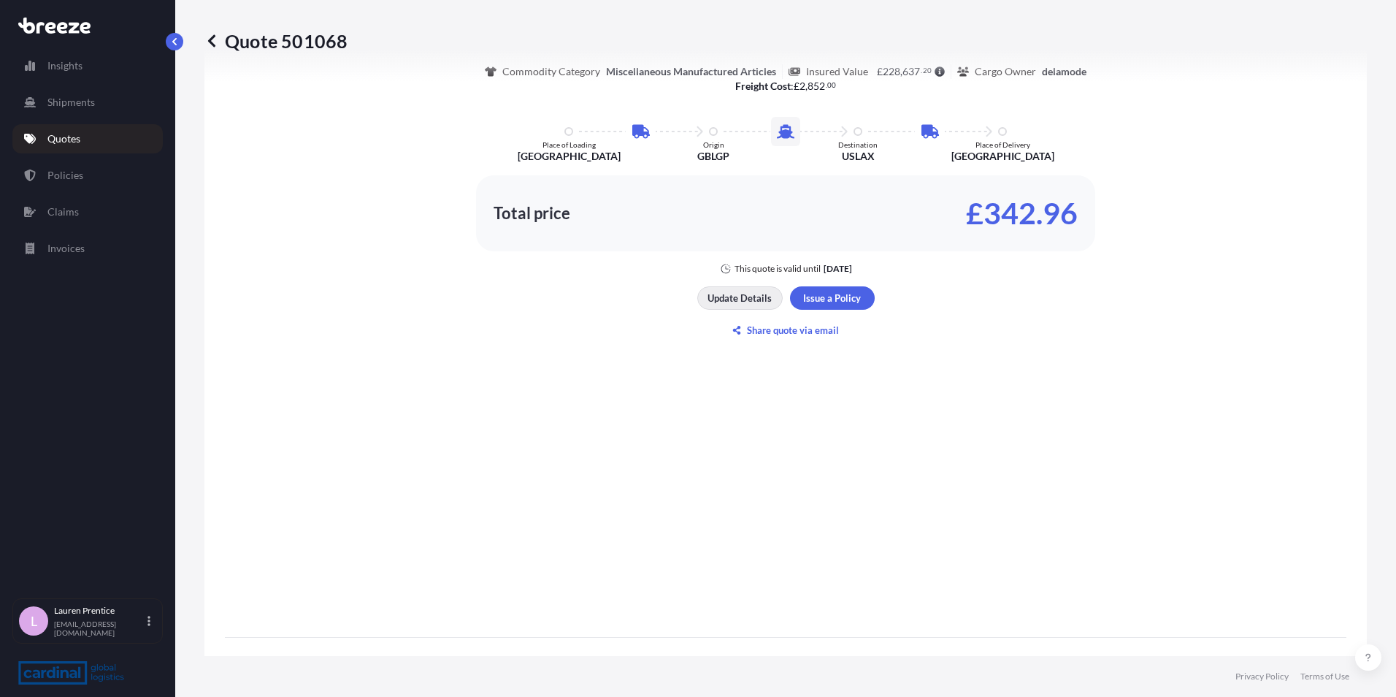
click at [751, 299] on p "Update Details" at bounding box center [740, 298] width 64 height 15
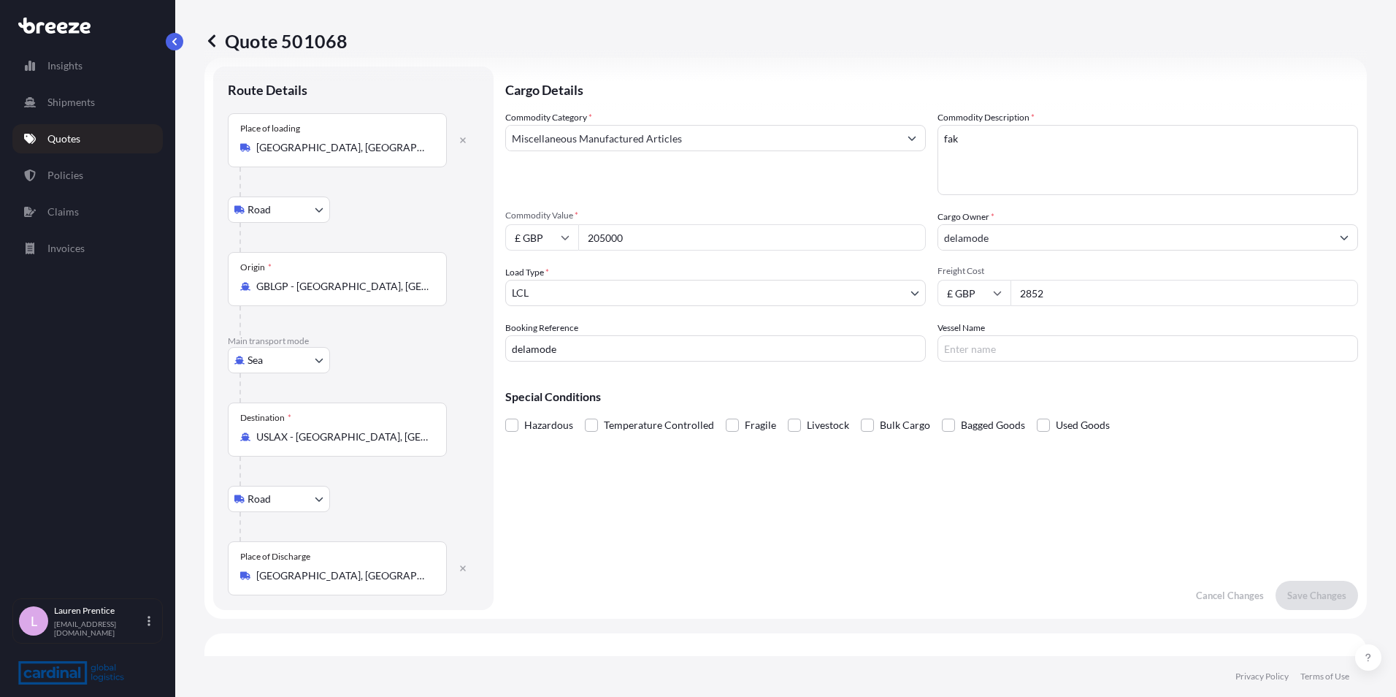
scroll to position [23, 0]
drag, startPoint x: 657, startPoint y: 238, endPoint x: 532, endPoint y: 237, distance: 124.9
click at [544, 237] on div "£ GBP 205000" at bounding box center [715, 238] width 421 height 26
type input "205000.00"
click at [1301, 597] on p "Save Changes" at bounding box center [1316, 596] width 59 height 15
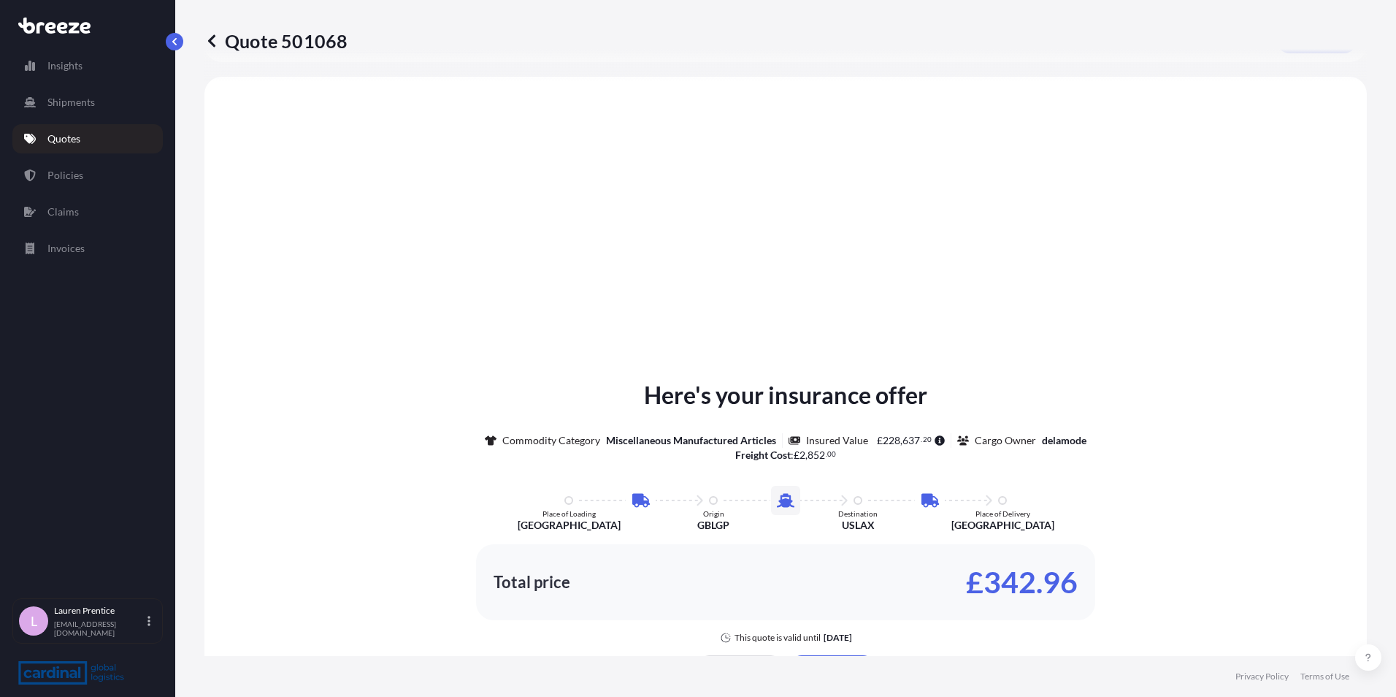
scroll to position [584, 0]
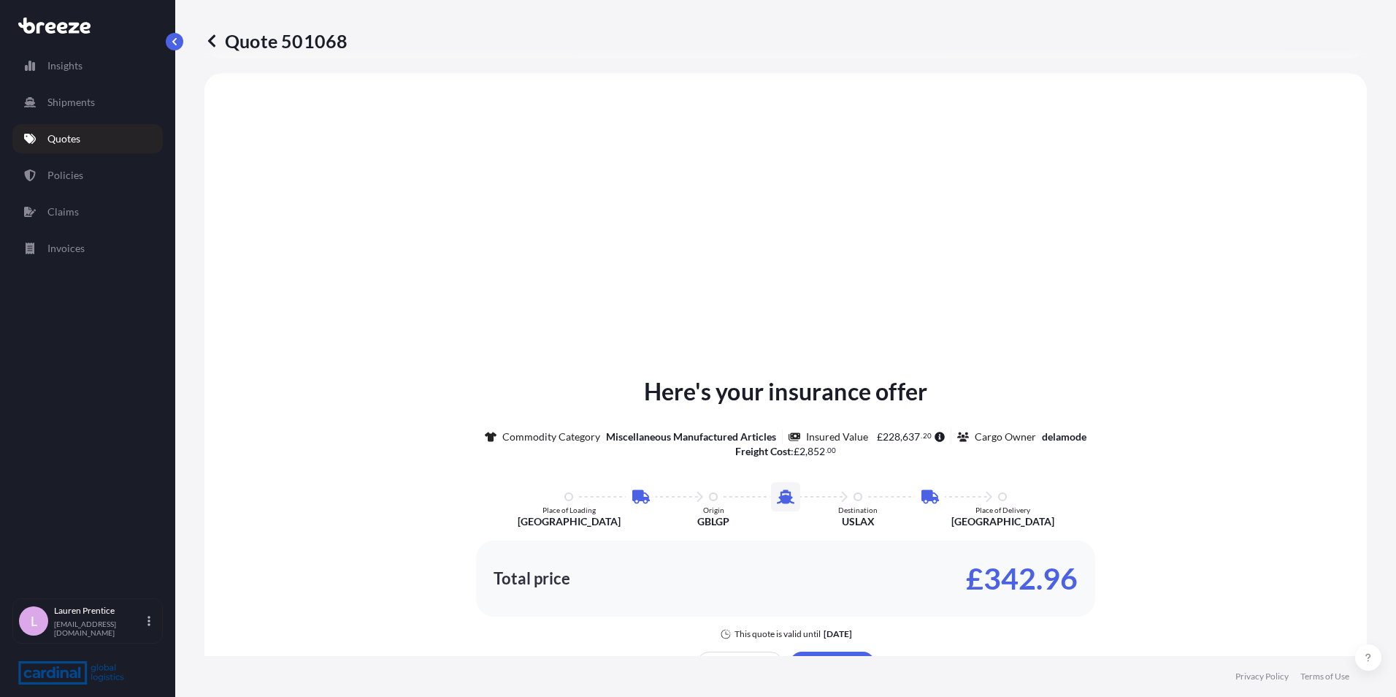
select select "Road"
select select "Sea"
select select "Road"
select select "1"
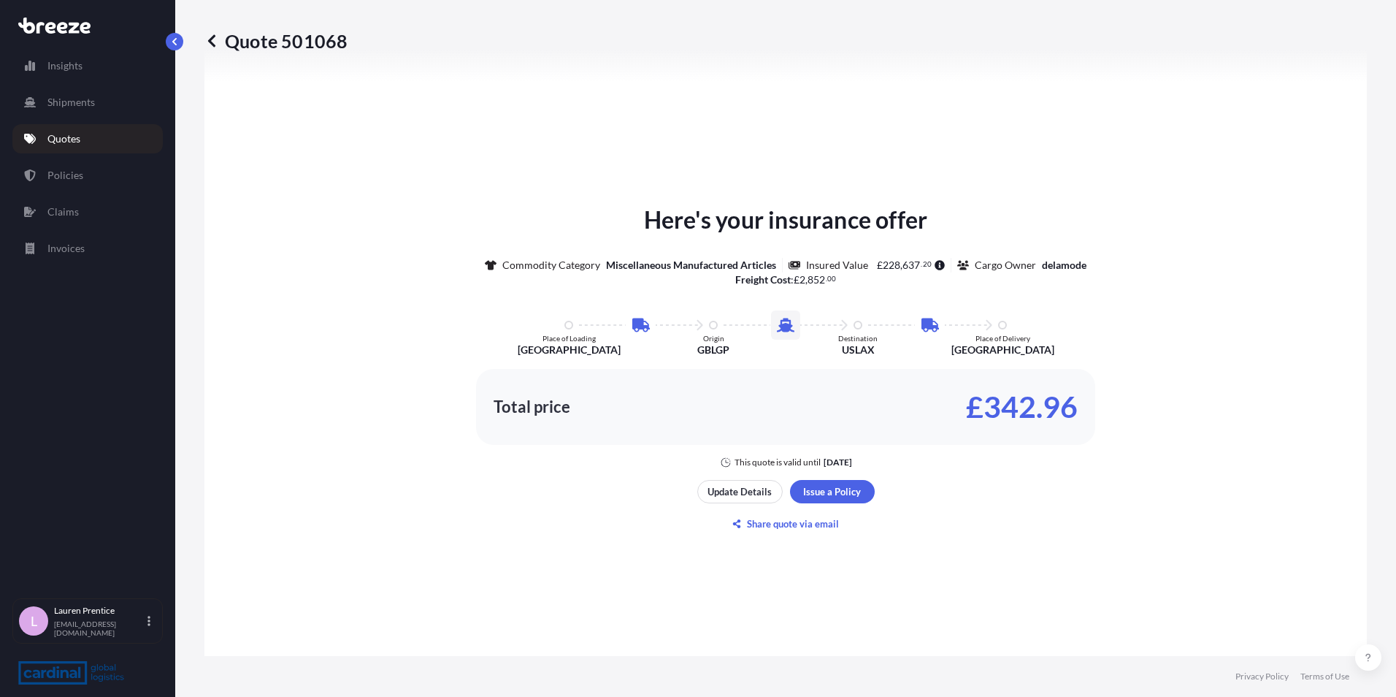
scroll to position [949, 0]
